Goal: Communication & Community: Answer question/provide support

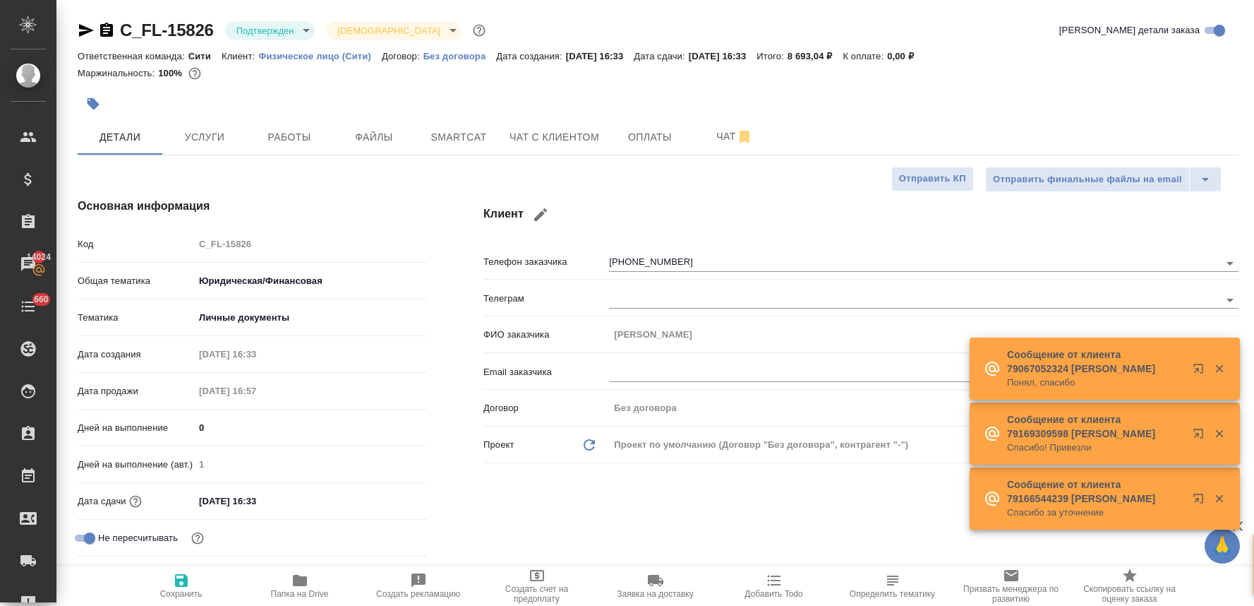
select select "RU"
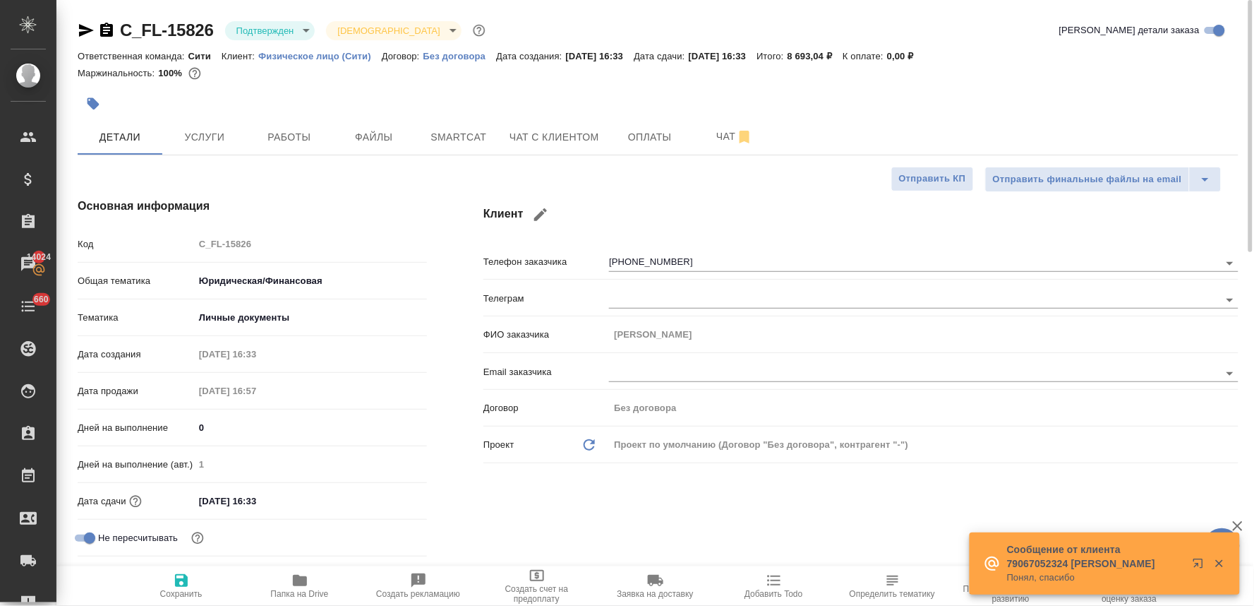
click at [469, 516] on div "Клиент Телефон заказчика [PHONE_NUMBER] Телеграм ФИО заказчика [PERSON_NAME] за…" at bounding box center [861, 397] width 812 height 457
click at [558, 145] on button "Чат с клиентом" at bounding box center [554, 136] width 107 height 35
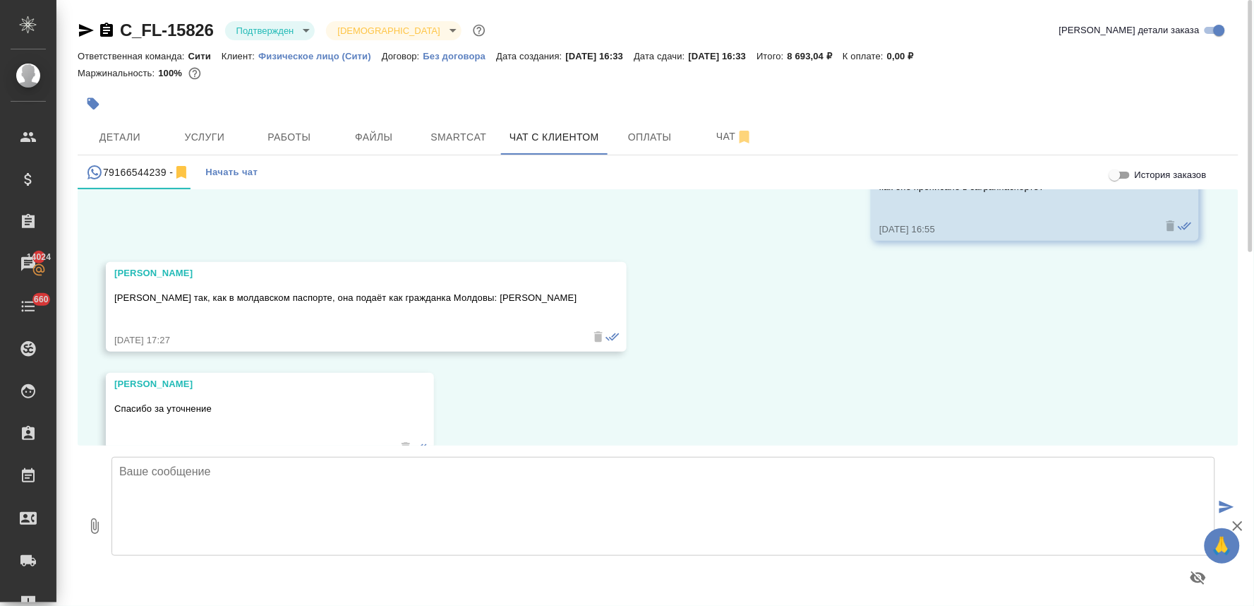
scroll to position [146, 0]
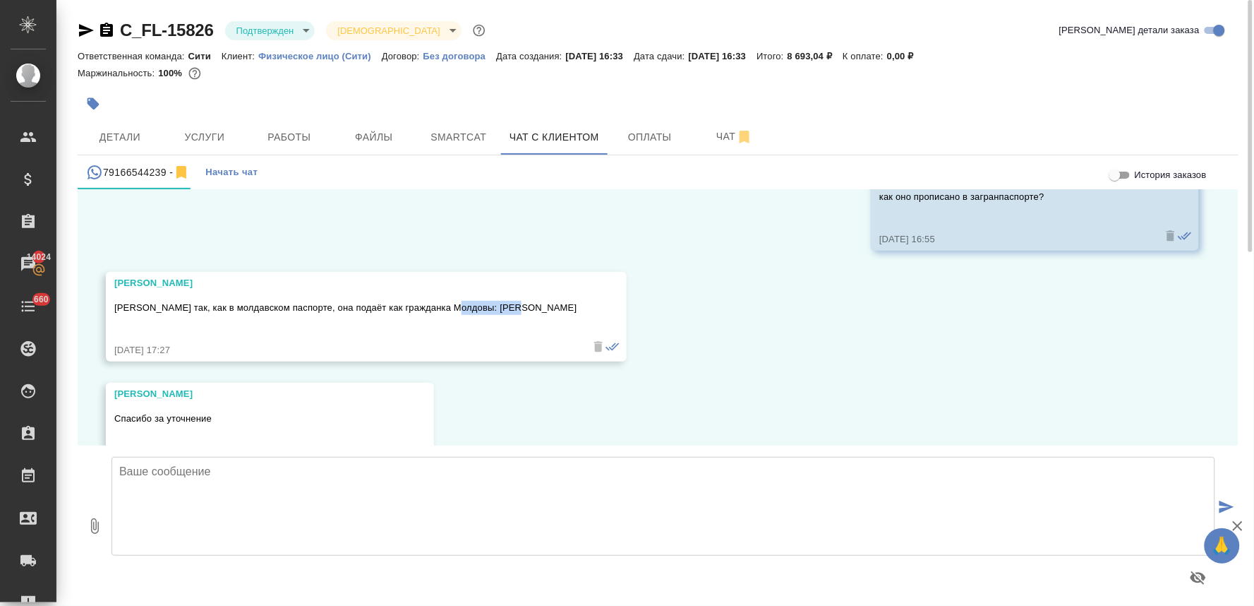
drag, startPoint x: 516, startPoint y: 308, endPoint x: 455, endPoint y: 311, distance: 60.8
click at [455, 311] on div "[PERSON_NAME] так, как в молдавском паспорте, она подаёт как гражданка Молдовы:…" at bounding box center [366, 317] width 521 height 90
copy p "[PERSON_NAME]"
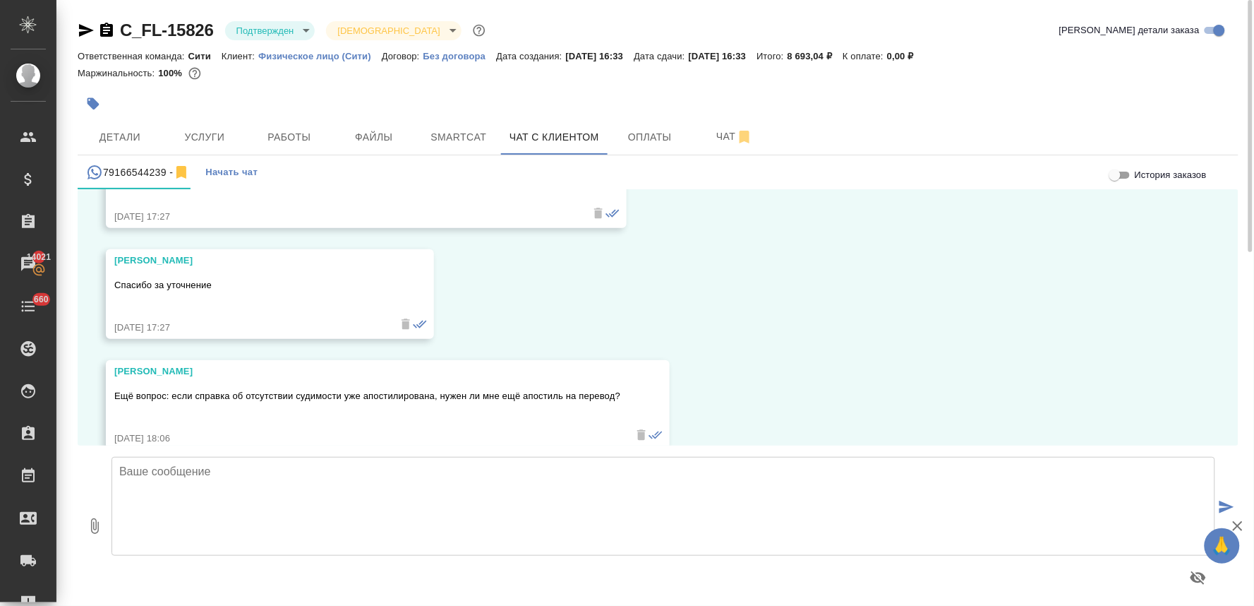
scroll to position [304, 0]
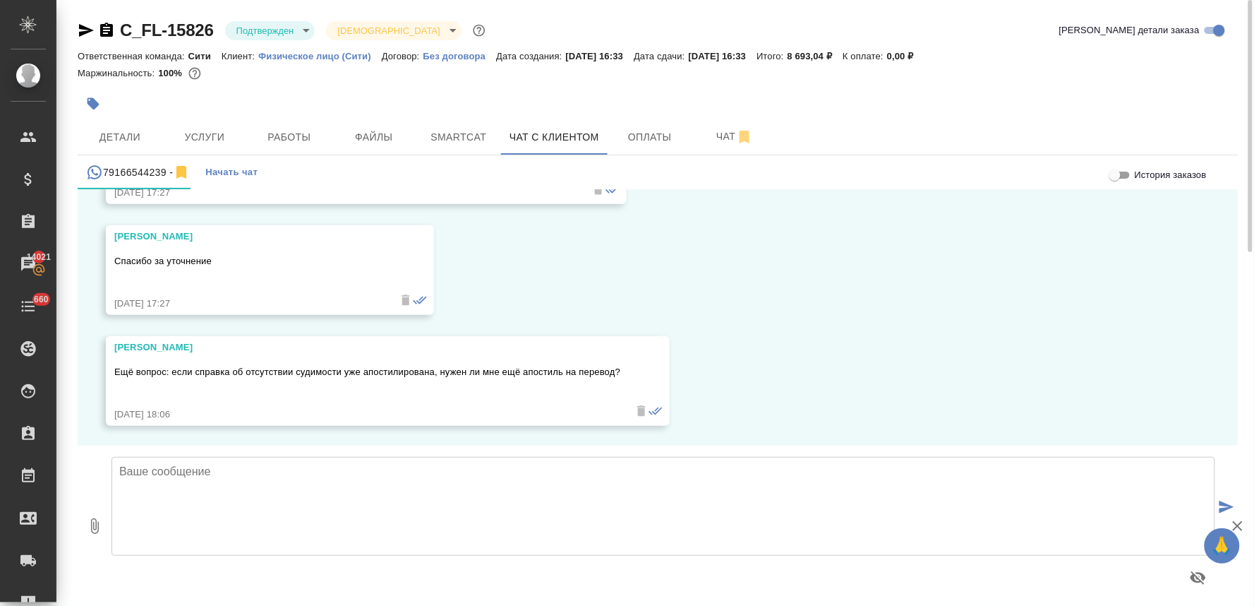
click at [419, 474] on textarea at bounding box center [664, 506] width 1104 height 99
click at [176, 492] on textarea "Написание получили, спасибо! По поводу апостиля" at bounding box center [664, 506] width 1104 height 99
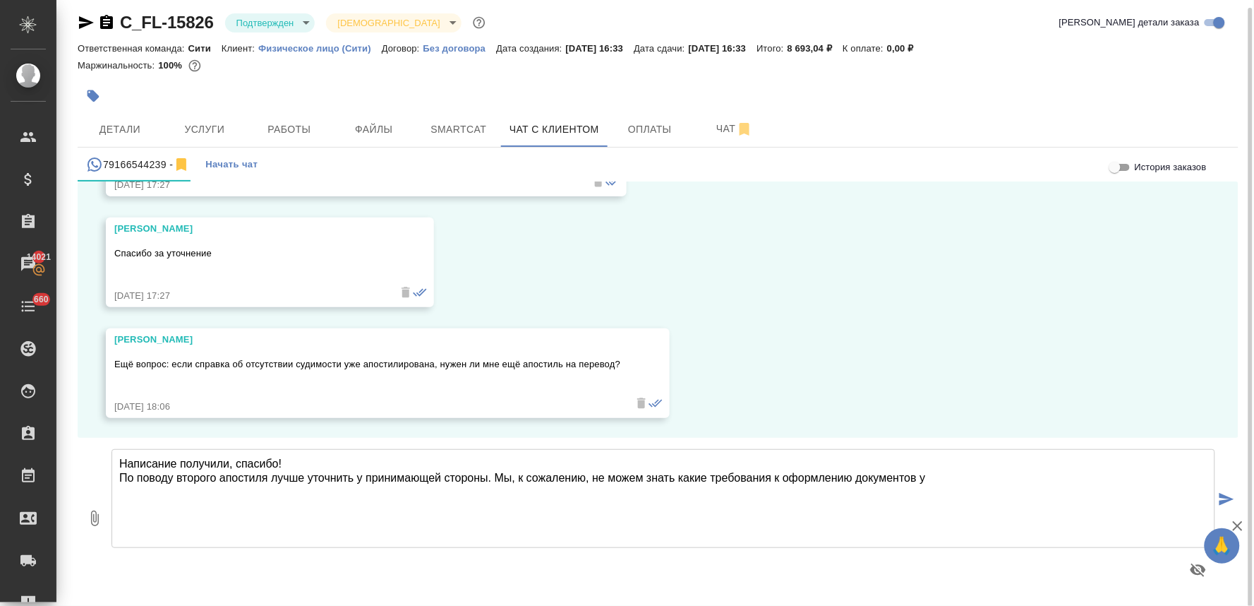
click at [712, 479] on textarea "Написание получили, спасибо! По поводу второго апостиля лучше уточнить у приним…" at bounding box center [664, 498] width 1104 height 99
click at [966, 477] on textarea "Написание получили, спасибо! По поводу второго апостиля лучше уточнить у приним…" at bounding box center [664, 498] width 1104 height 99
type textarea "Написание получили, спасибо! По поводу второго апостиля лучше уточнить у приним…"
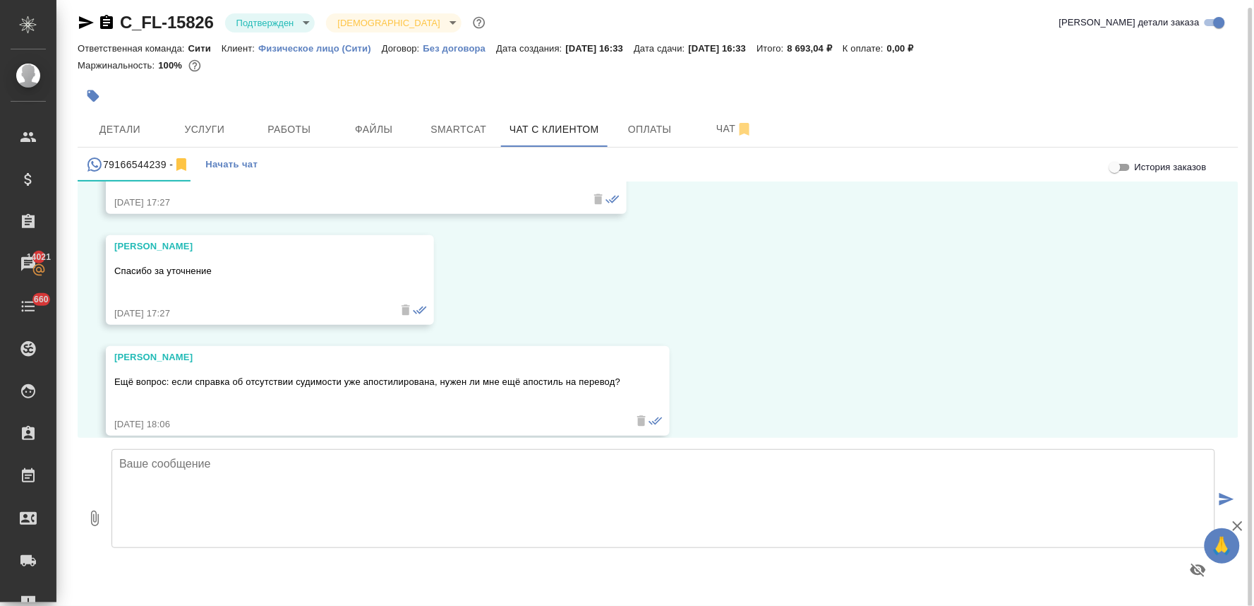
scroll to position [0, 0]
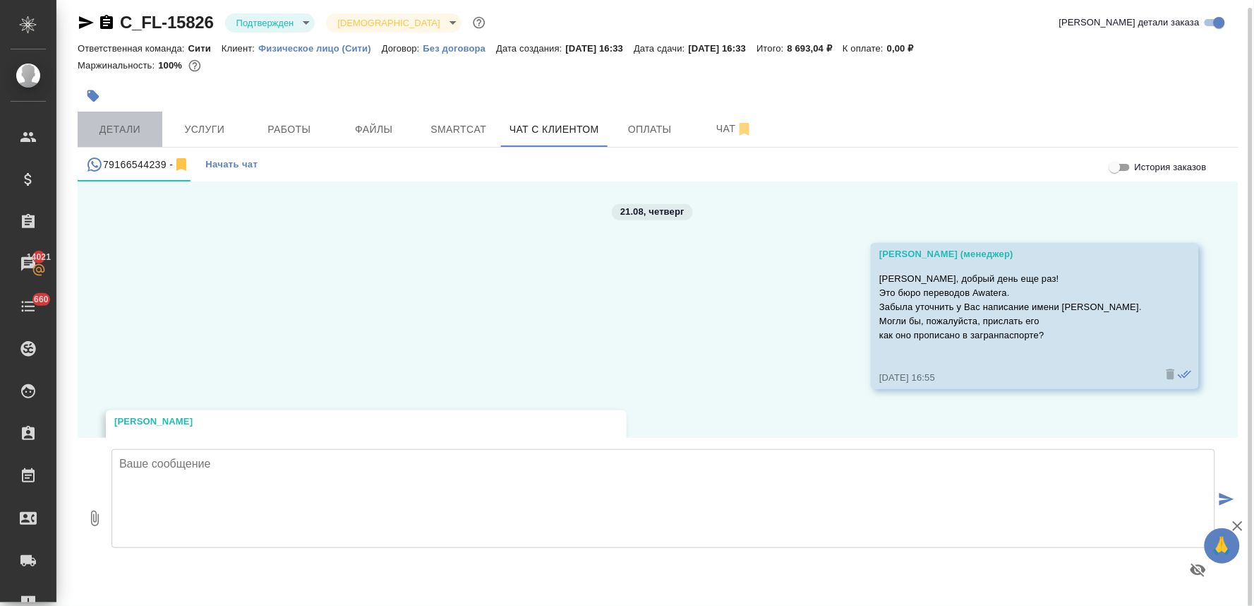
click at [147, 140] on button "Детали" at bounding box center [120, 129] width 85 height 35
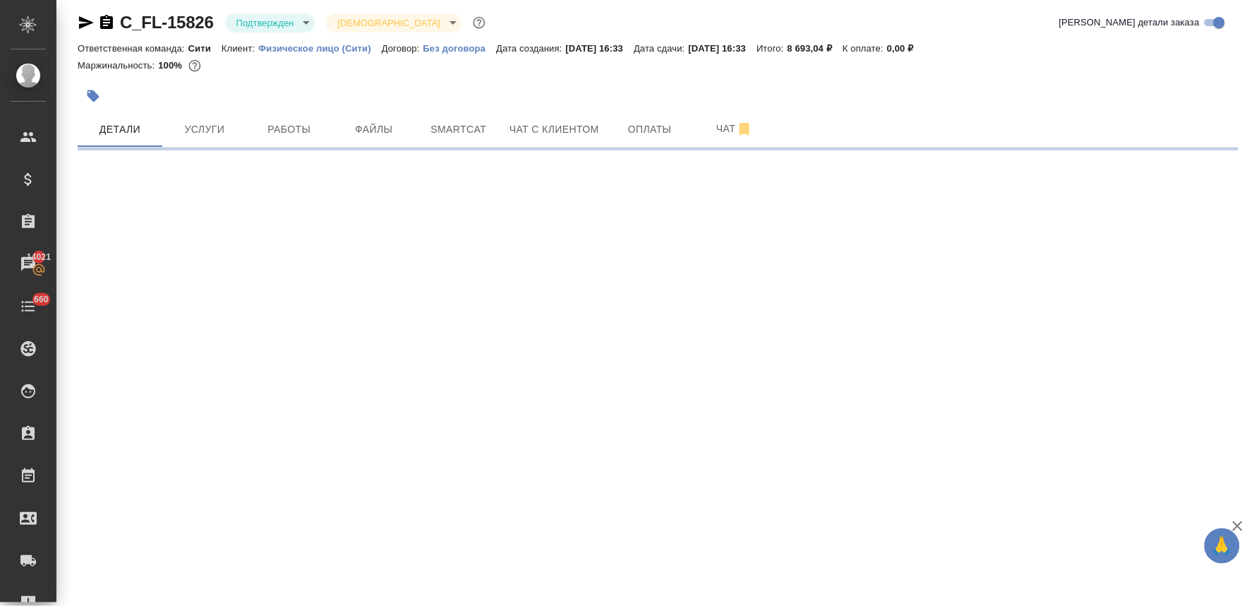
select select "RU"
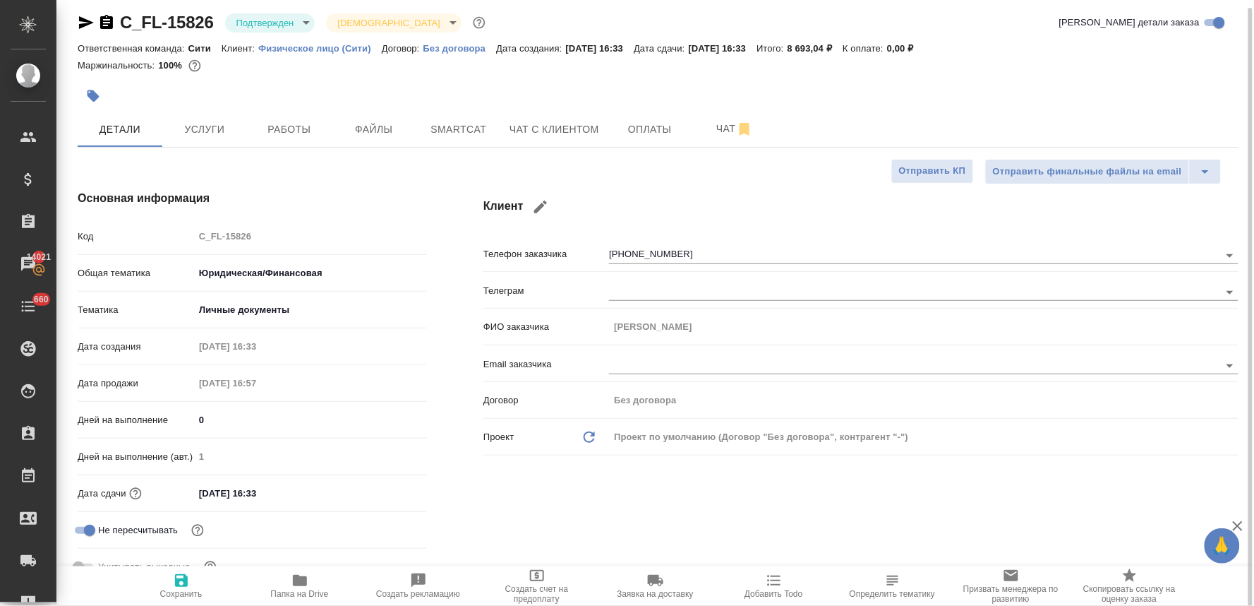
type textarea "x"
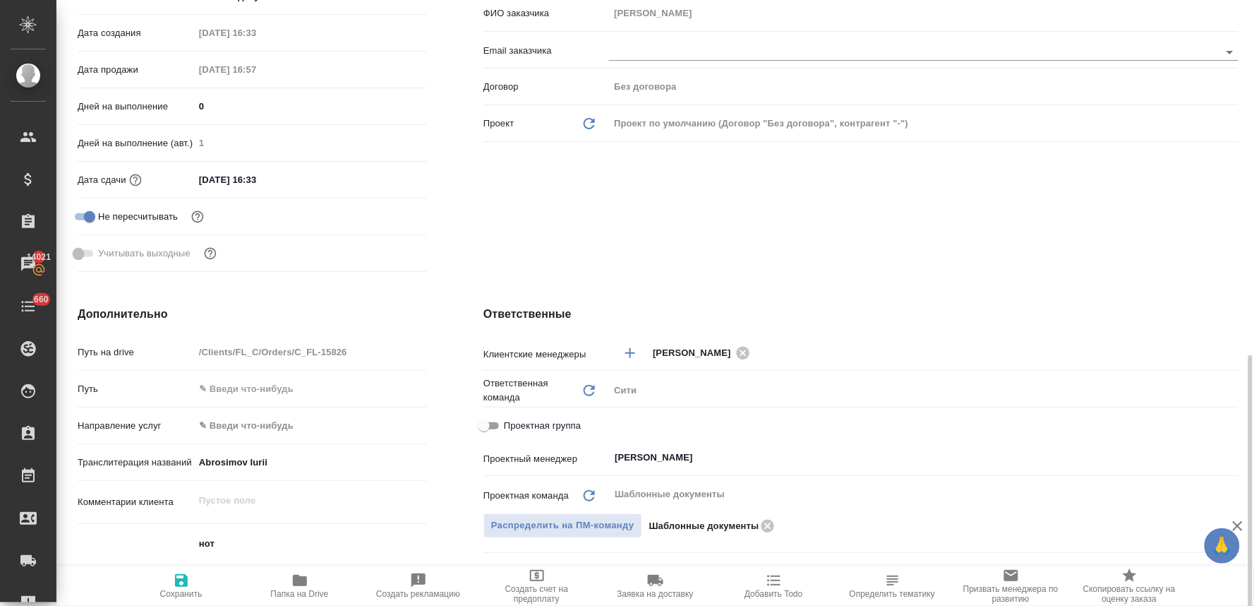
scroll to position [478, 0]
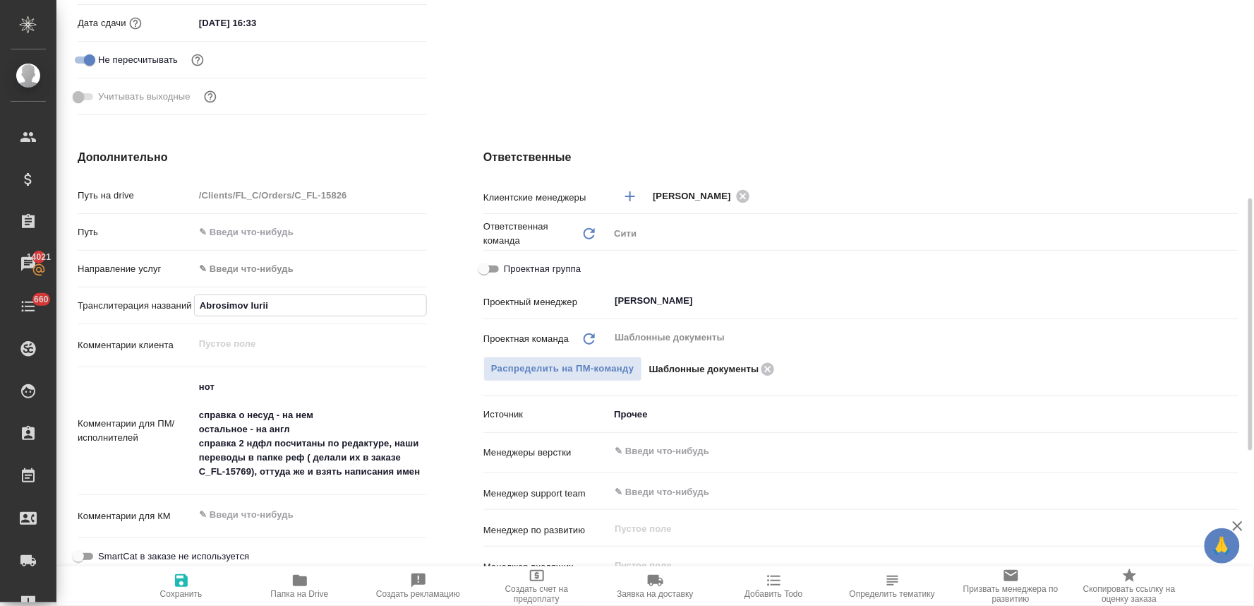
click at [344, 301] on input "Abrosimov Iurii" at bounding box center [311, 305] width 232 height 20
type input "Abrosimov Iurii,"
type textarea "x"
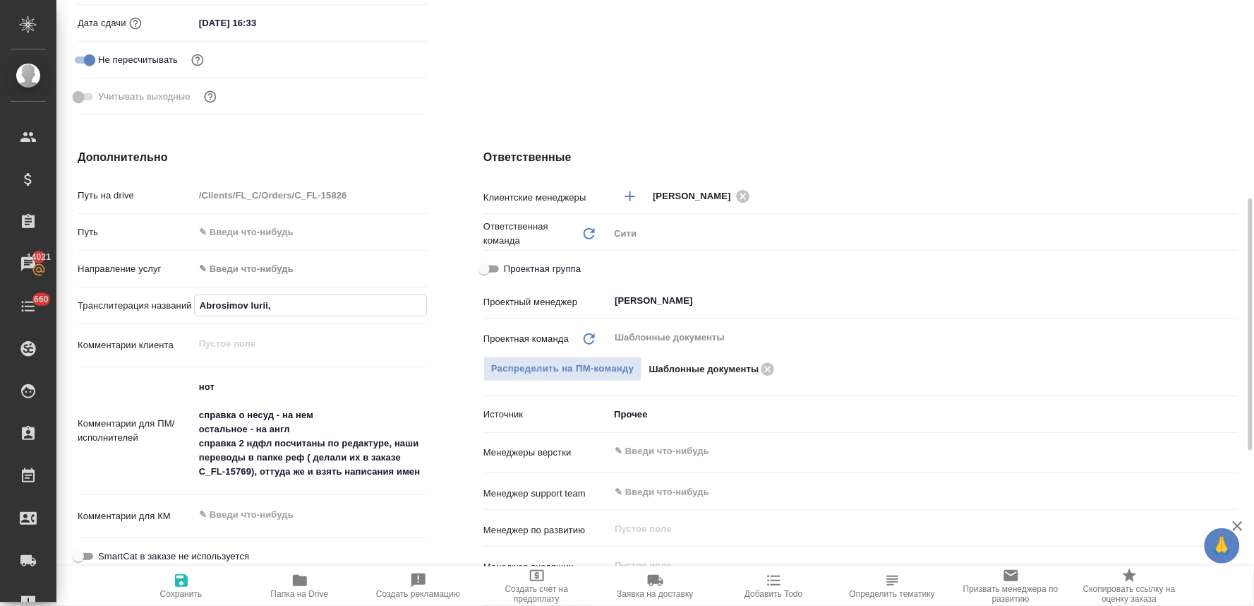
type input "Abrosimov Iurii,"
type textarea "x"
paste input "[PERSON_NAME]"
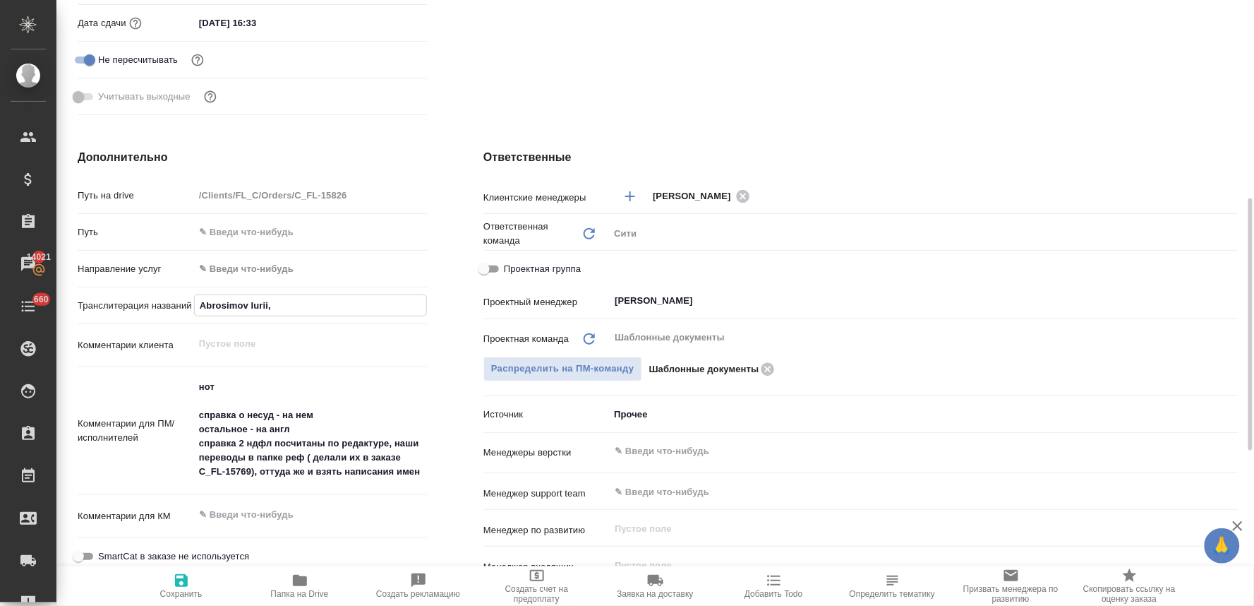
type input "Abrosimov Iurii, [PERSON_NAME]"
type textarea "x"
type input "Abrosimov Iurii, [PERSON_NAME]"
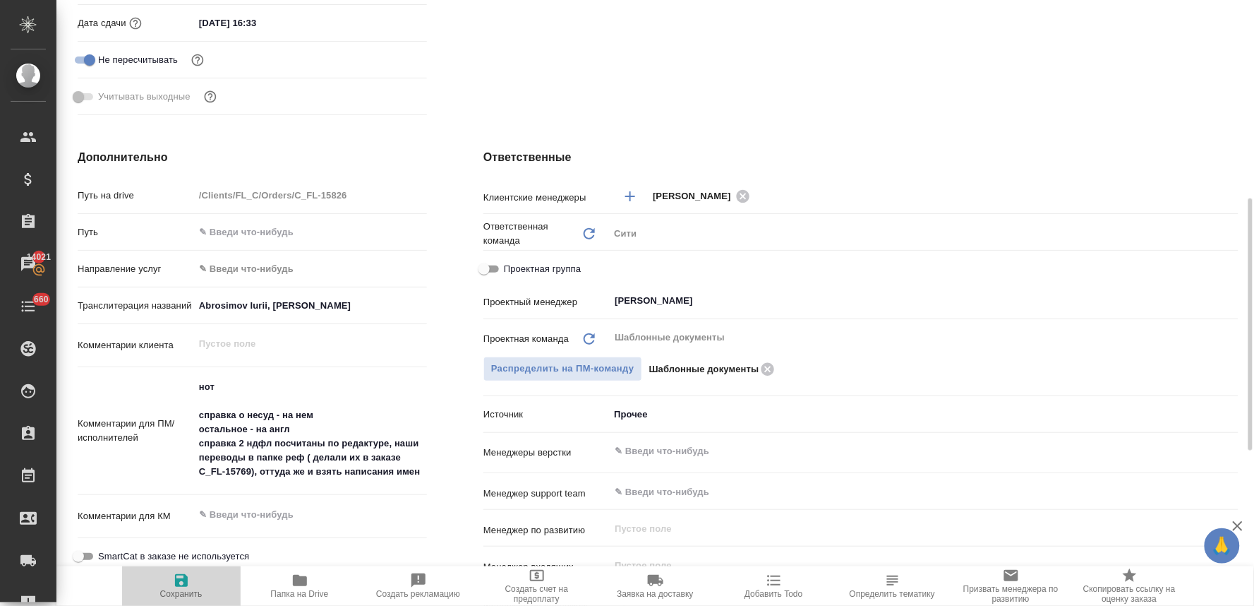
click at [187, 587] on icon "button" at bounding box center [181, 580] width 17 height 17
type textarea "x"
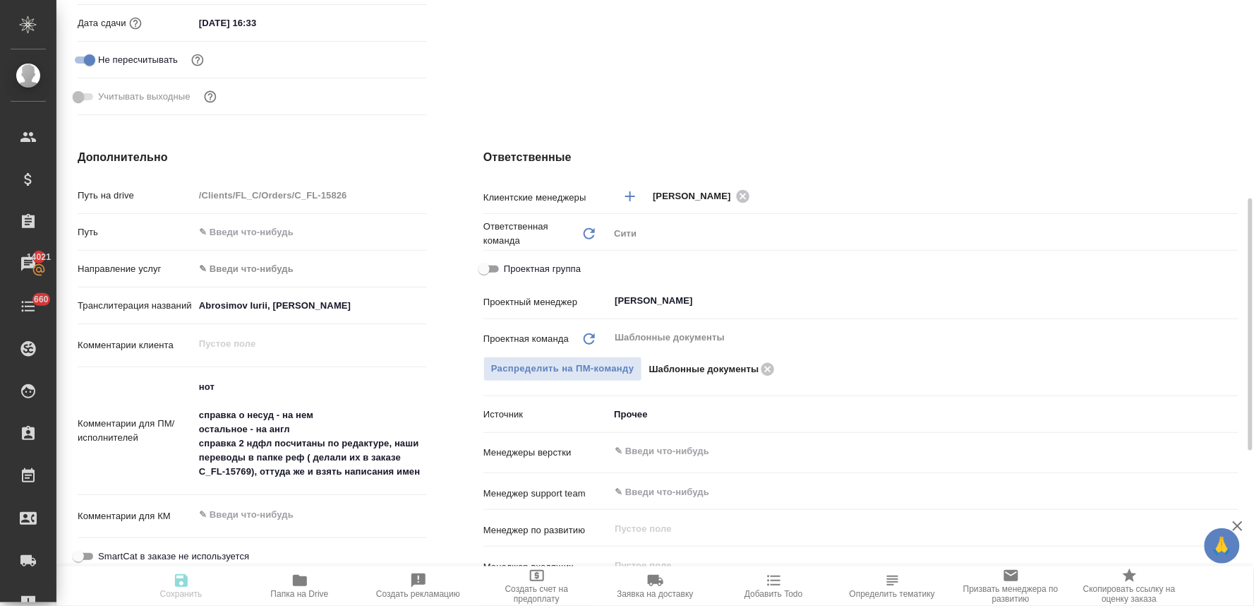
type textarea "x"
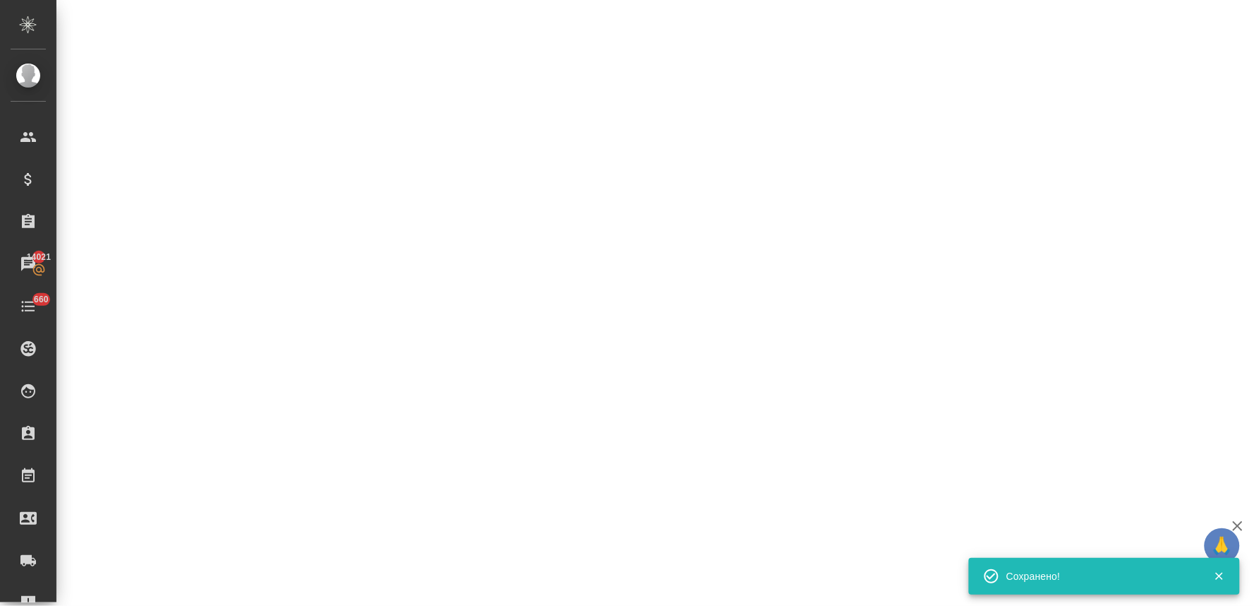
type input "inProgress"
select select "RU"
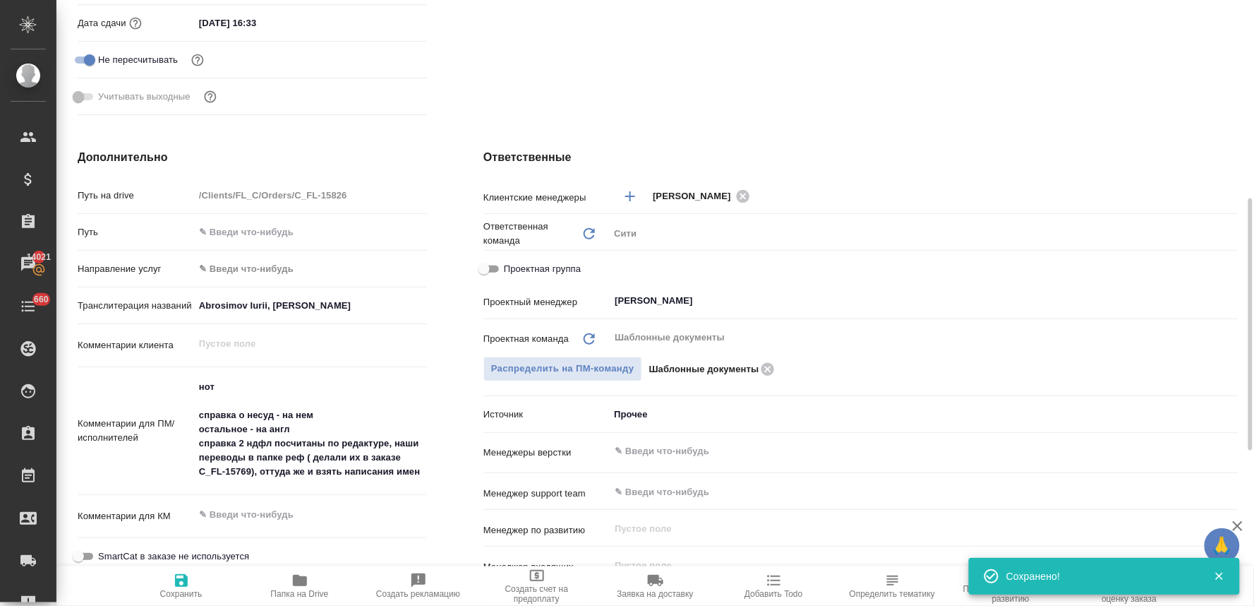
type textarea "x"
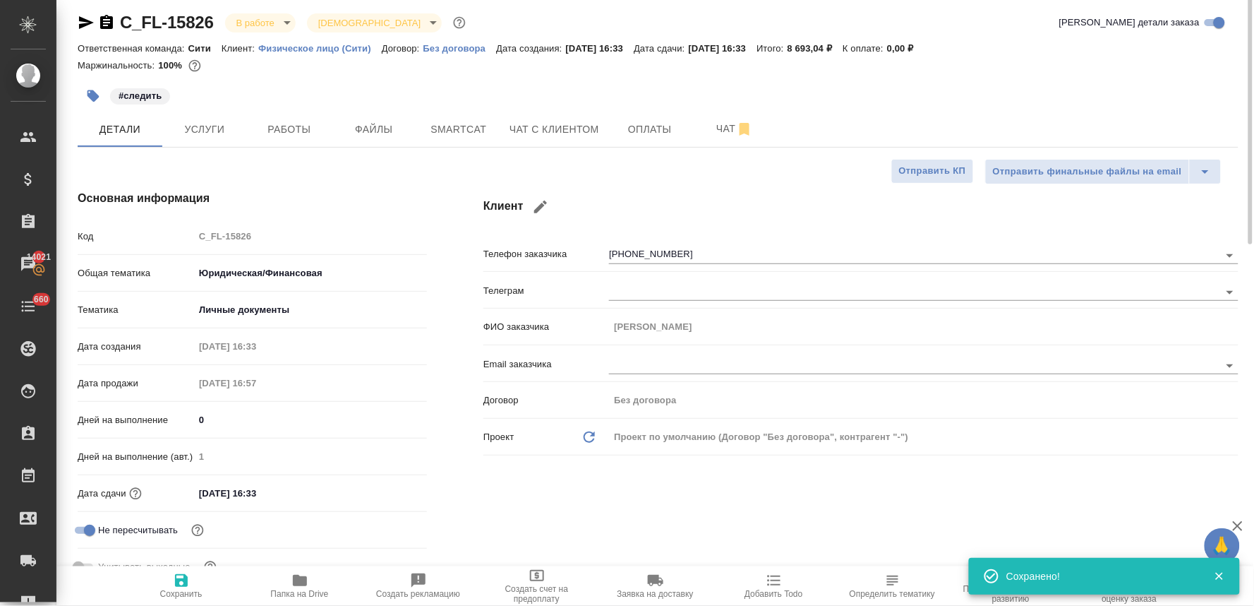
scroll to position [0, 0]
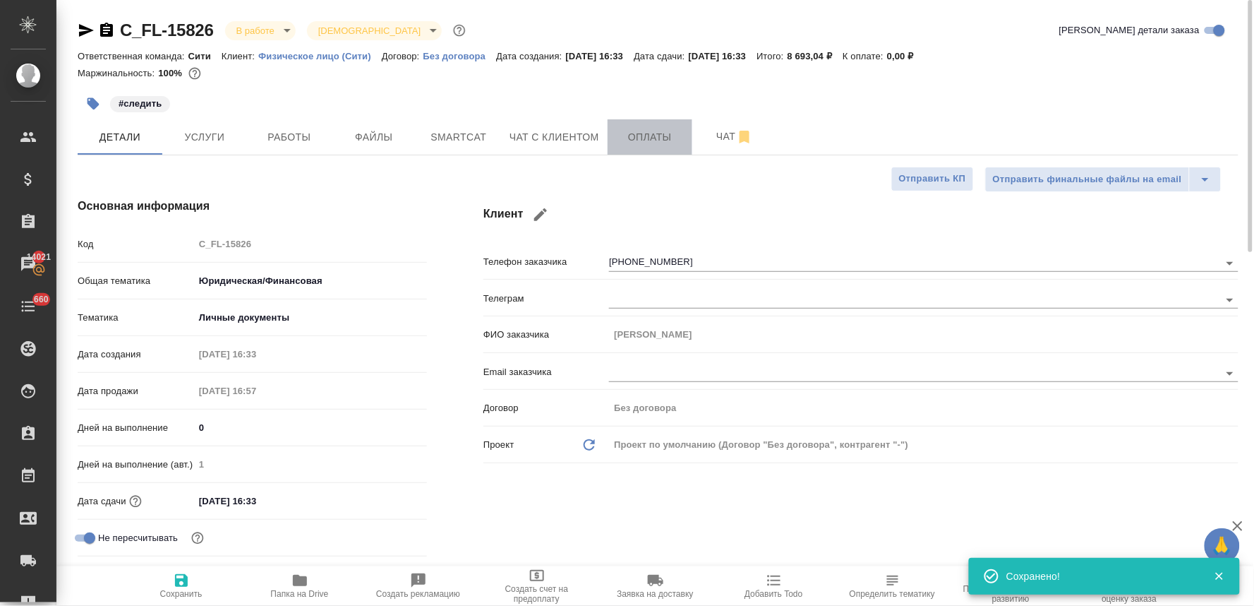
click at [646, 136] on span "Оплаты" at bounding box center [650, 137] width 68 height 18
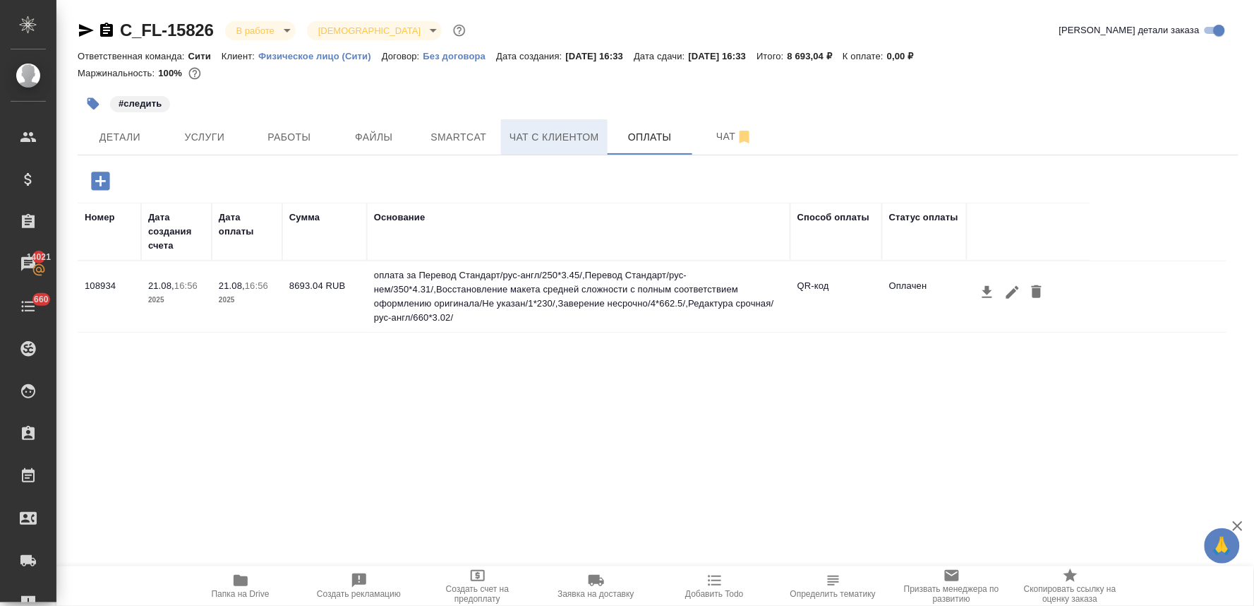
click at [566, 131] on span "Чат с клиентом" at bounding box center [555, 137] width 90 height 18
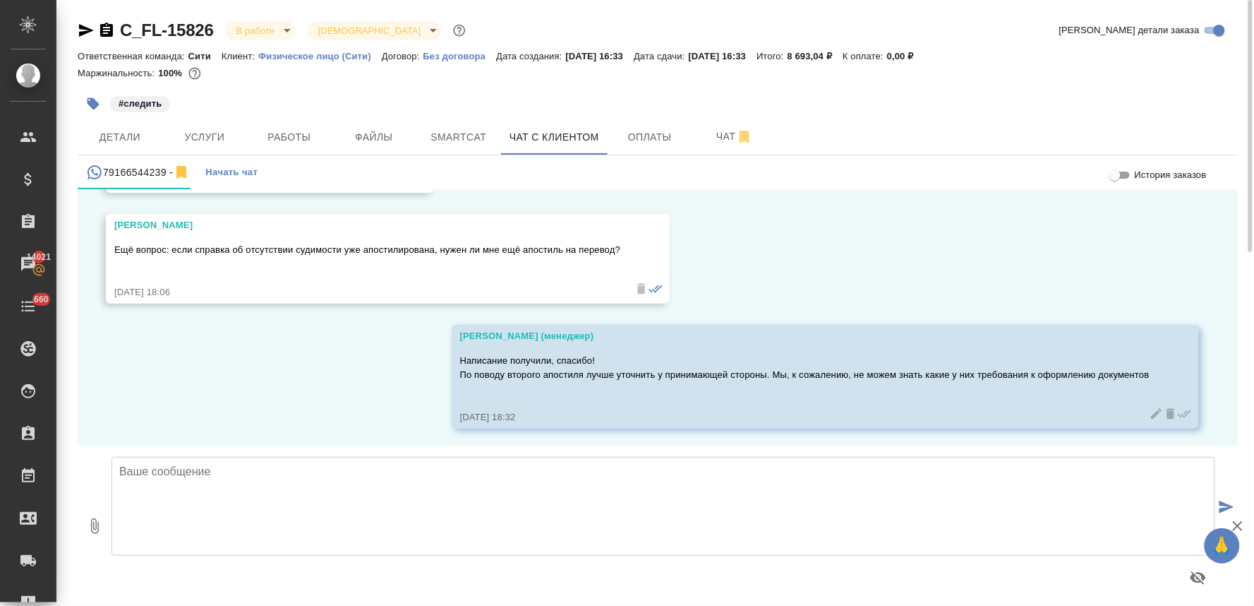
scroll to position [429, 0]
click at [406, 494] on textarea at bounding box center [664, 506] width 1104 height 99
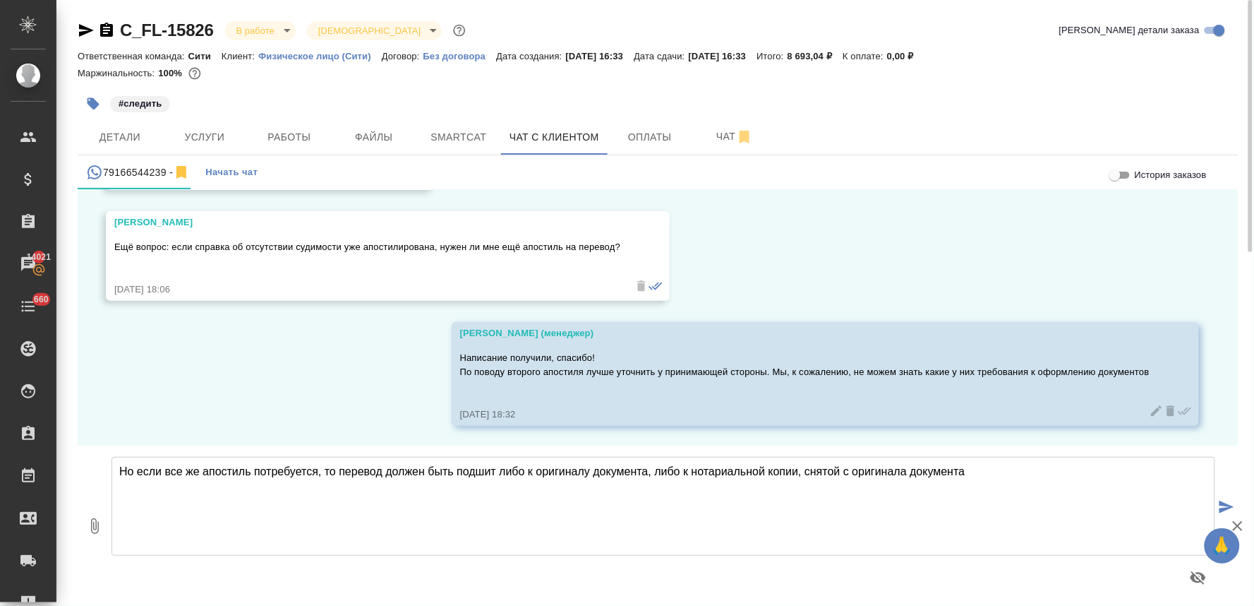
type textarea "Но если все же апостиль потребуется, то перевод должен быть подшит либо к ориги…"
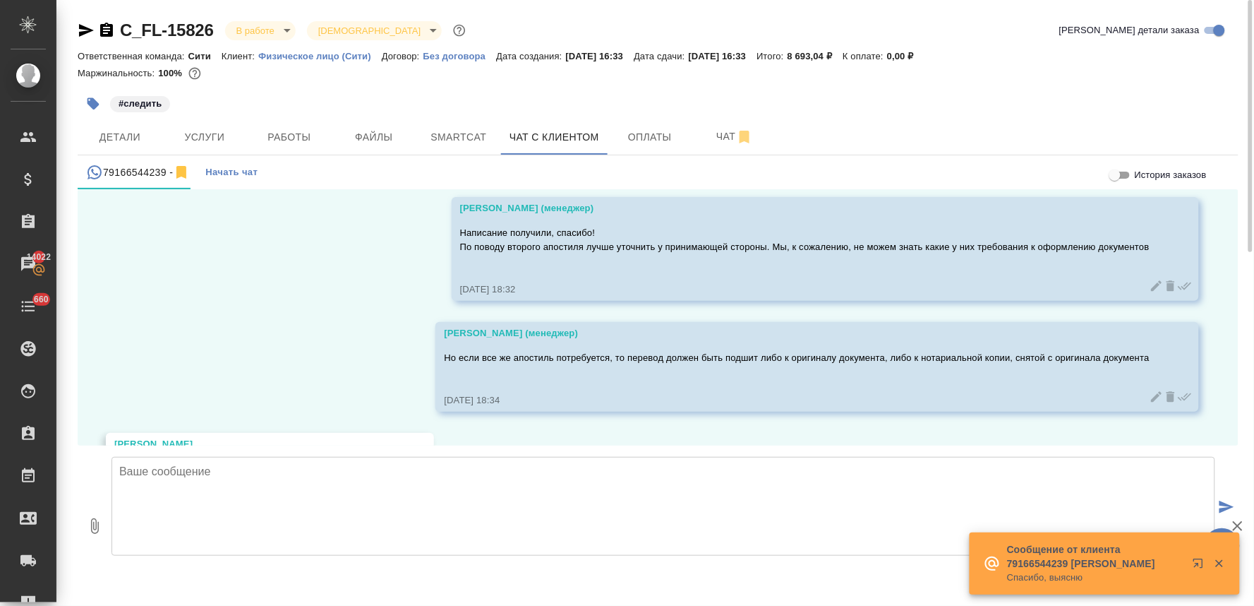
scroll to position [664, 0]
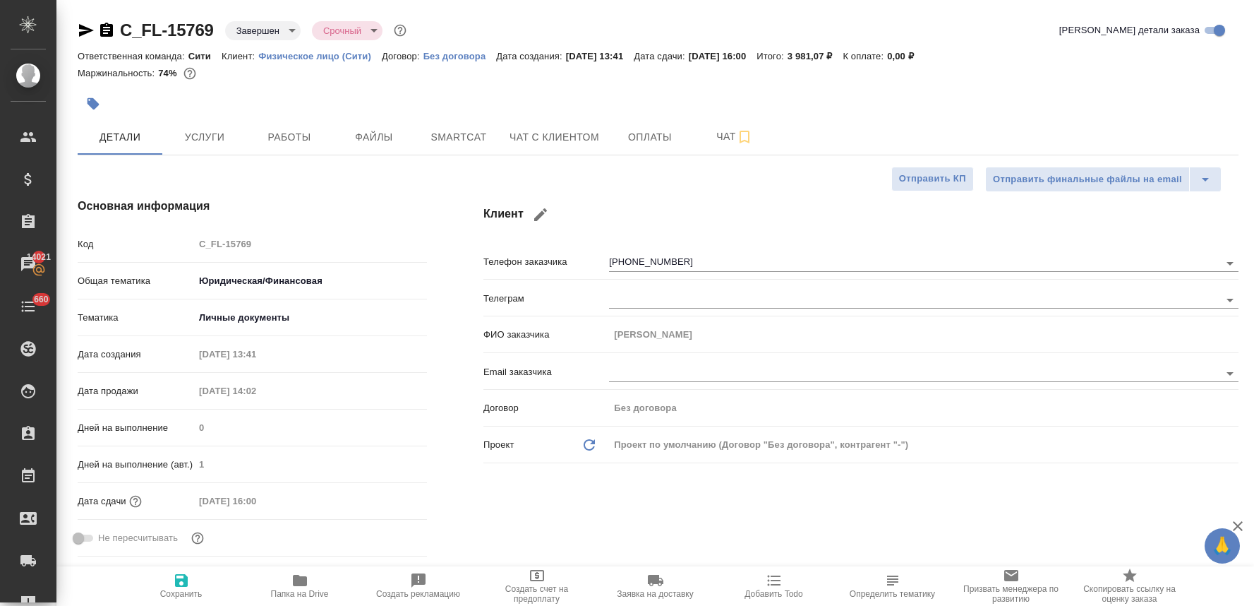
select select "RU"
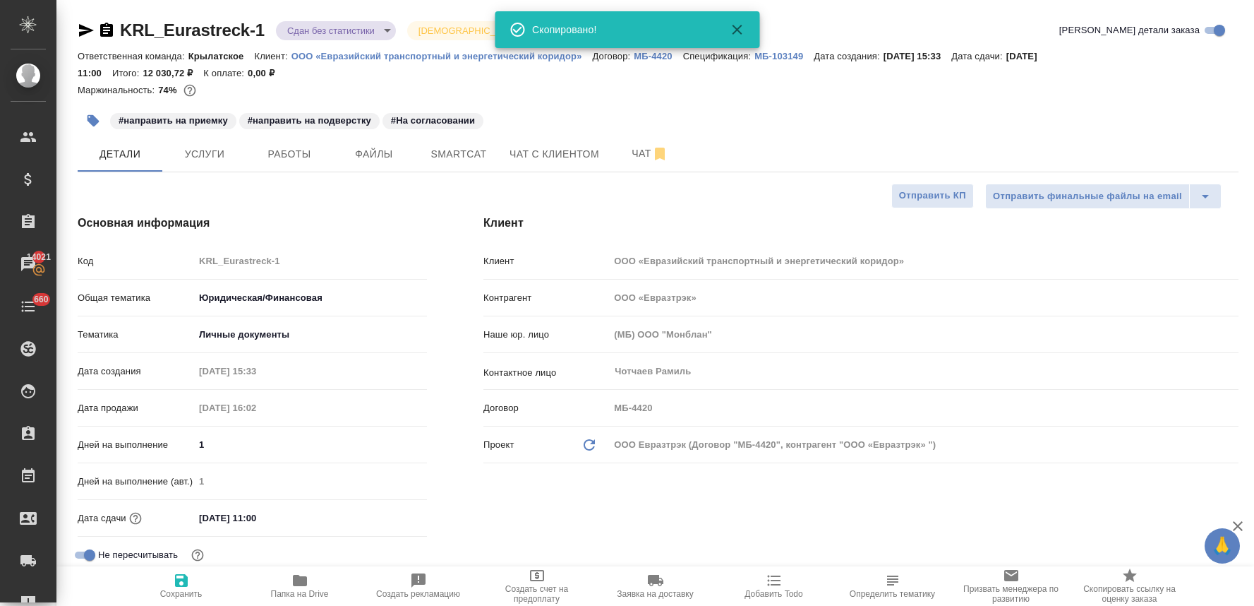
select select "RU"
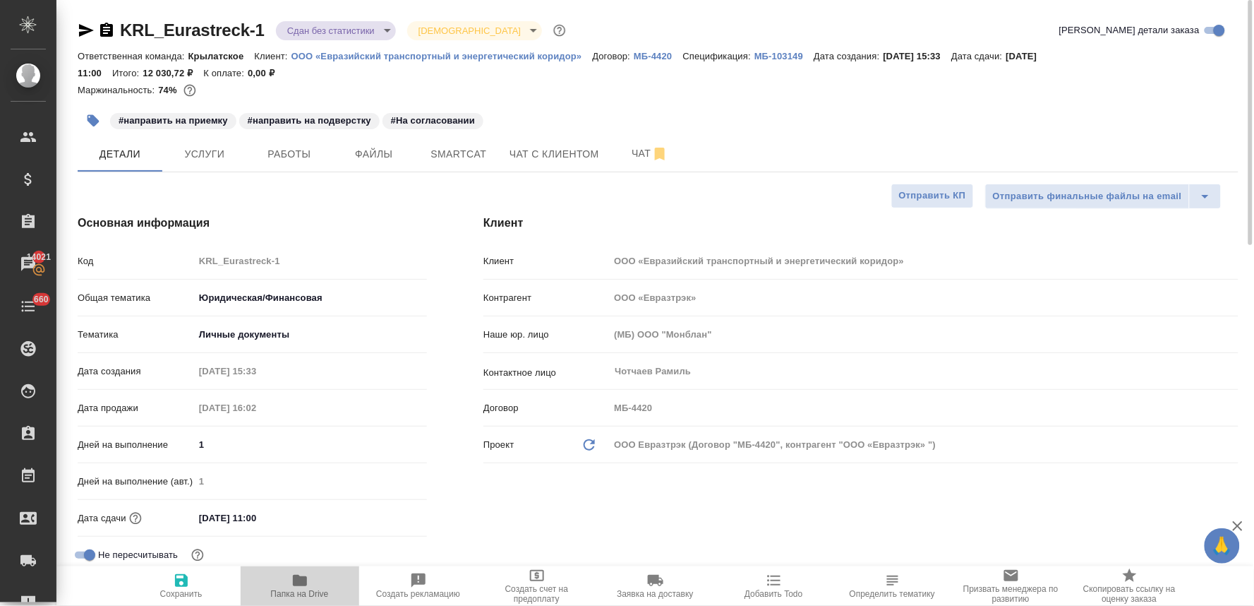
click at [292, 590] on span "Папка на Drive" at bounding box center [300, 594] width 58 height 10
